Goal: Transaction & Acquisition: Download file/media

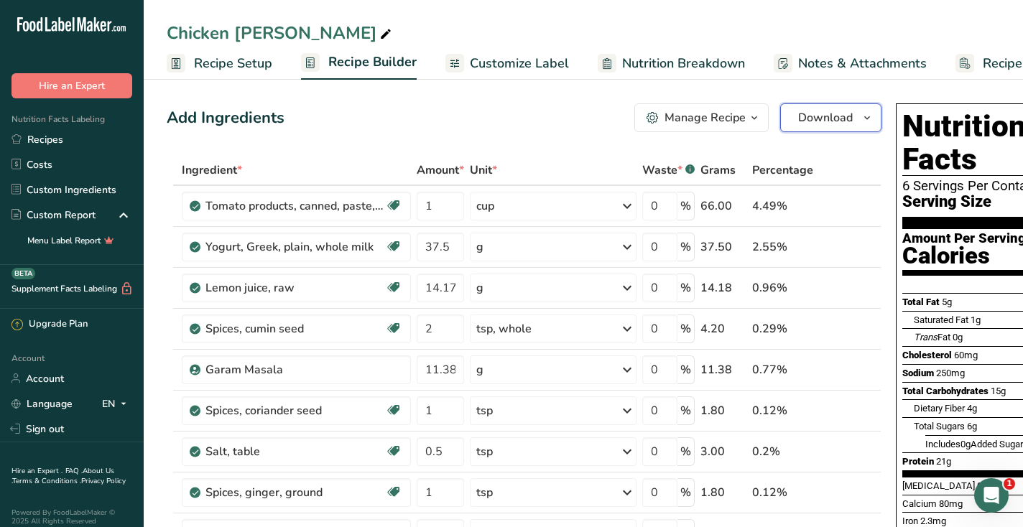
click at [840, 121] on span "Download" at bounding box center [825, 117] width 55 height 17
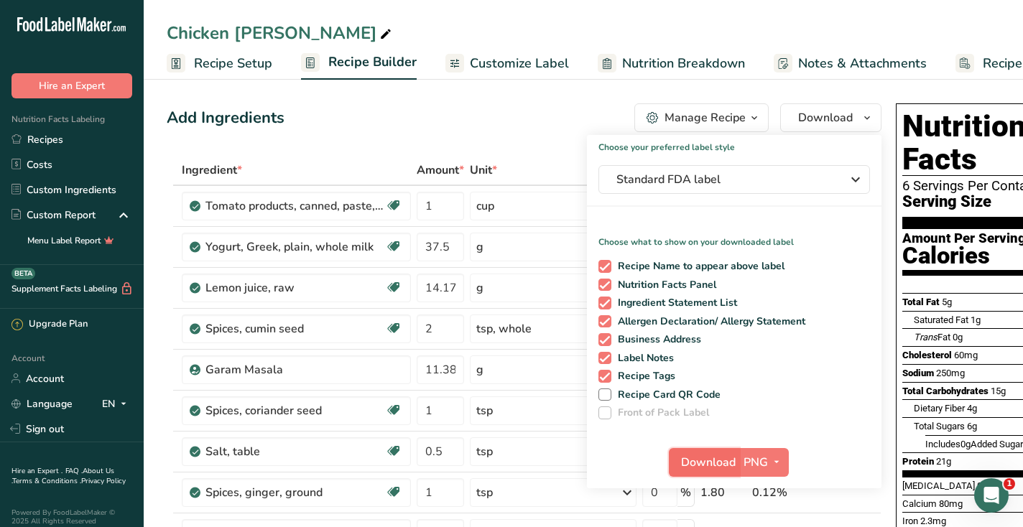
click at [708, 466] on span "Download" at bounding box center [708, 462] width 55 height 17
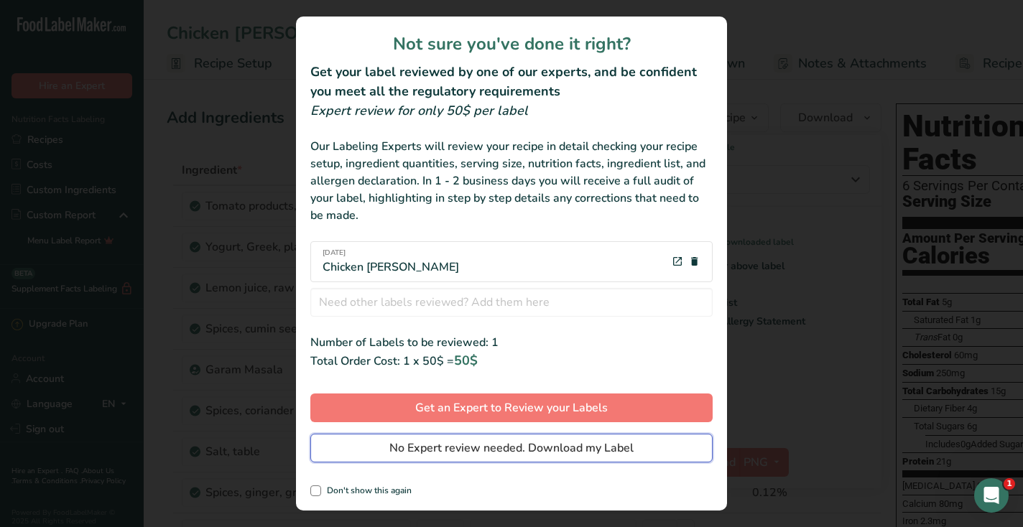
click at [624, 436] on button "No Expert review needed. Download my Label" at bounding box center [511, 448] width 402 height 29
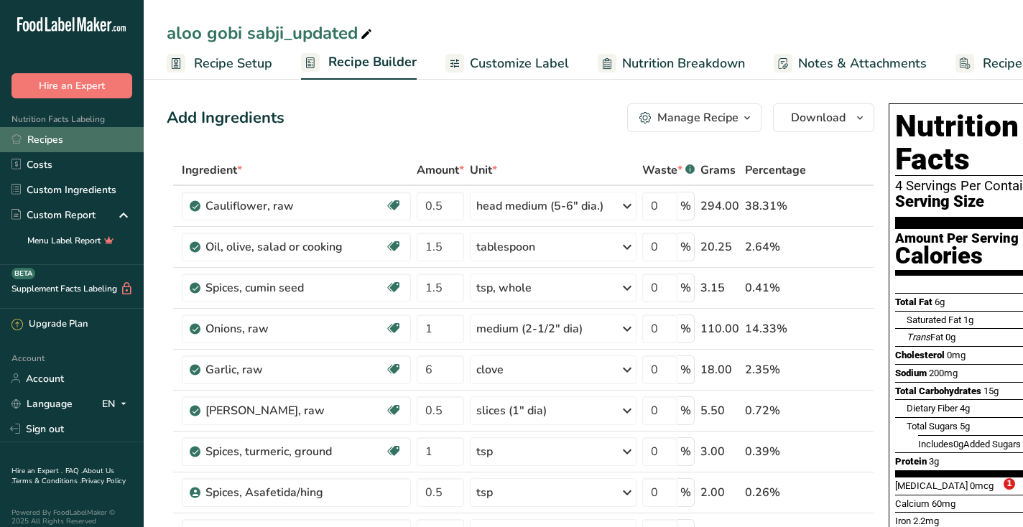
click at [57, 137] on link "Recipes" at bounding box center [72, 139] width 144 height 25
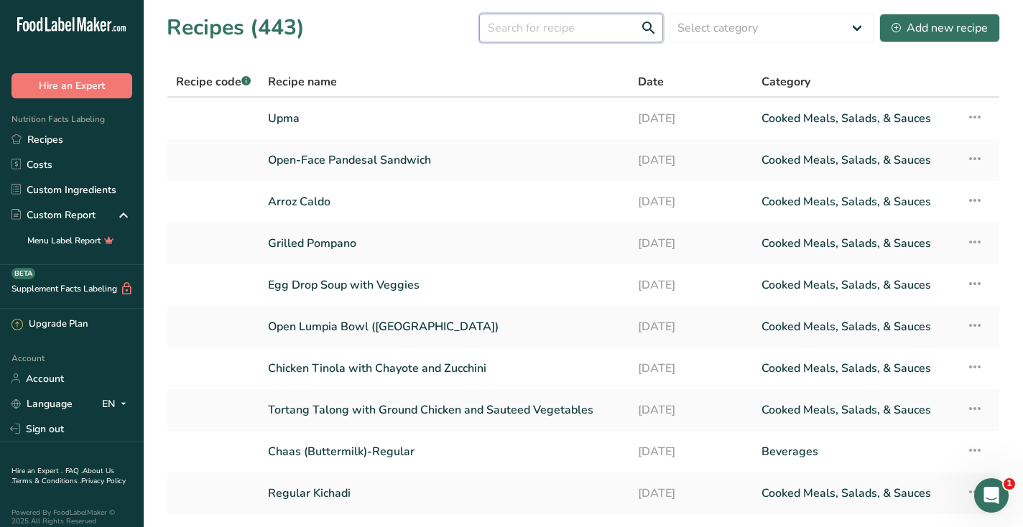
click at [515, 30] on input "text" at bounding box center [571, 28] width 184 height 29
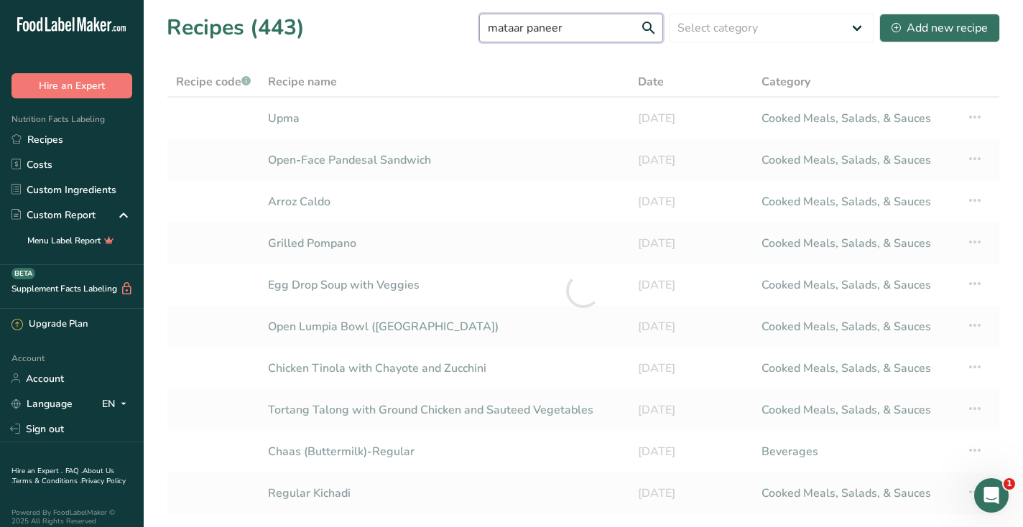
type input "mataar paneer"
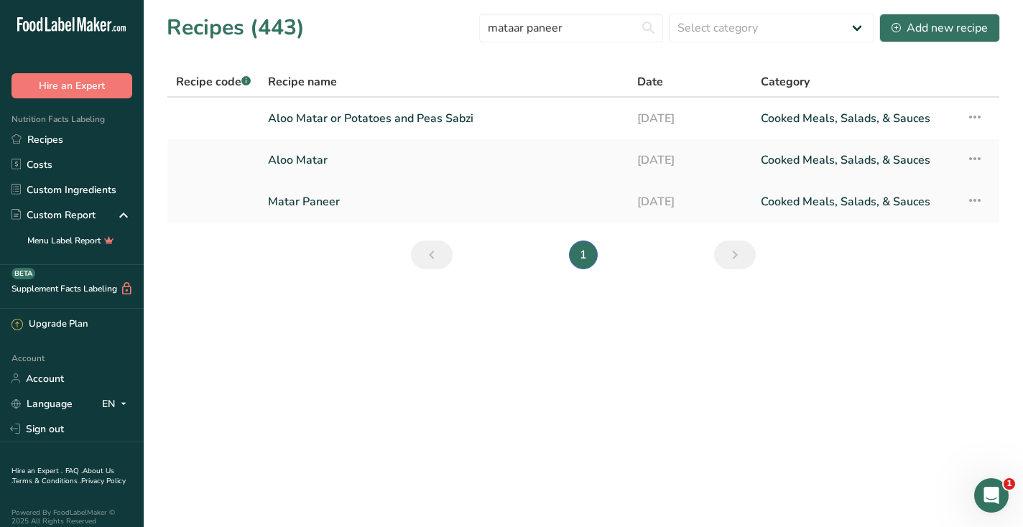
click at [299, 199] on link "Matar Paneer" at bounding box center [444, 202] width 352 height 30
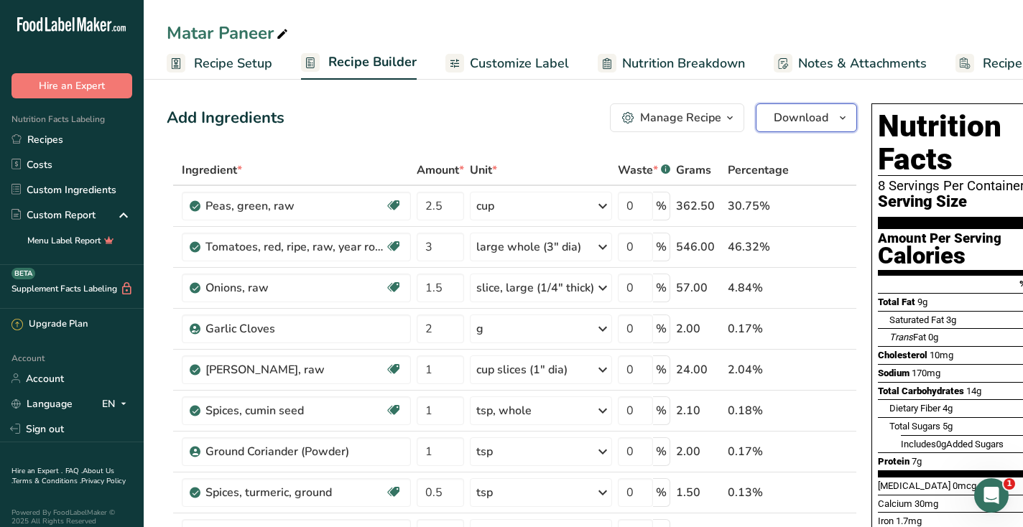
click at [805, 119] on span "Download" at bounding box center [801, 117] width 55 height 17
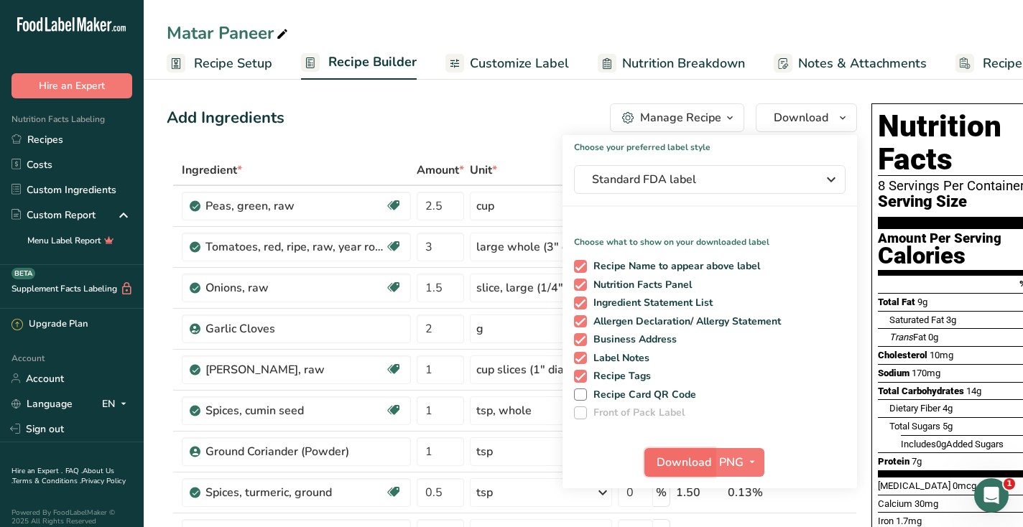
click at [662, 468] on span "Download" at bounding box center [684, 462] width 55 height 17
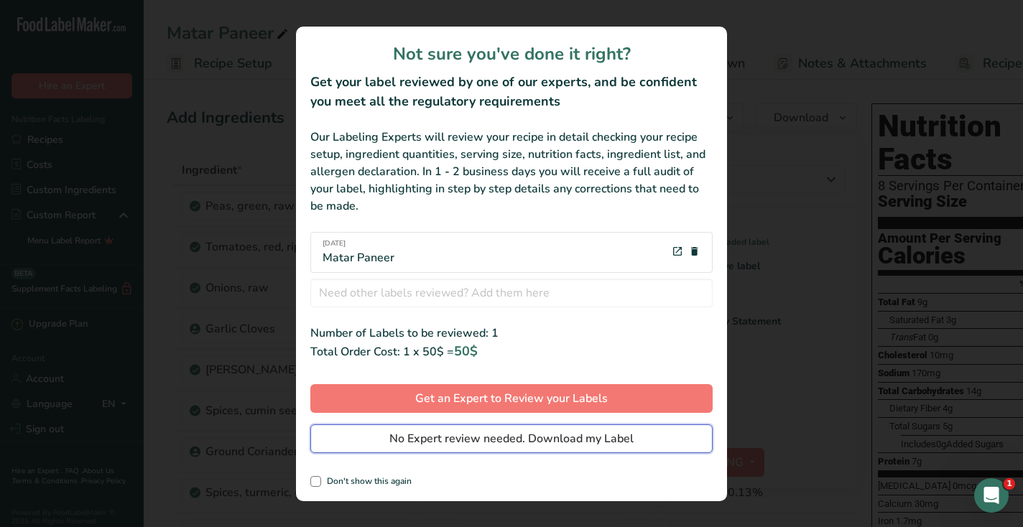
click at [658, 440] on button "No Expert review needed. Download my Label" at bounding box center [511, 439] width 402 height 29
